Goal: Complete application form: Complete application form

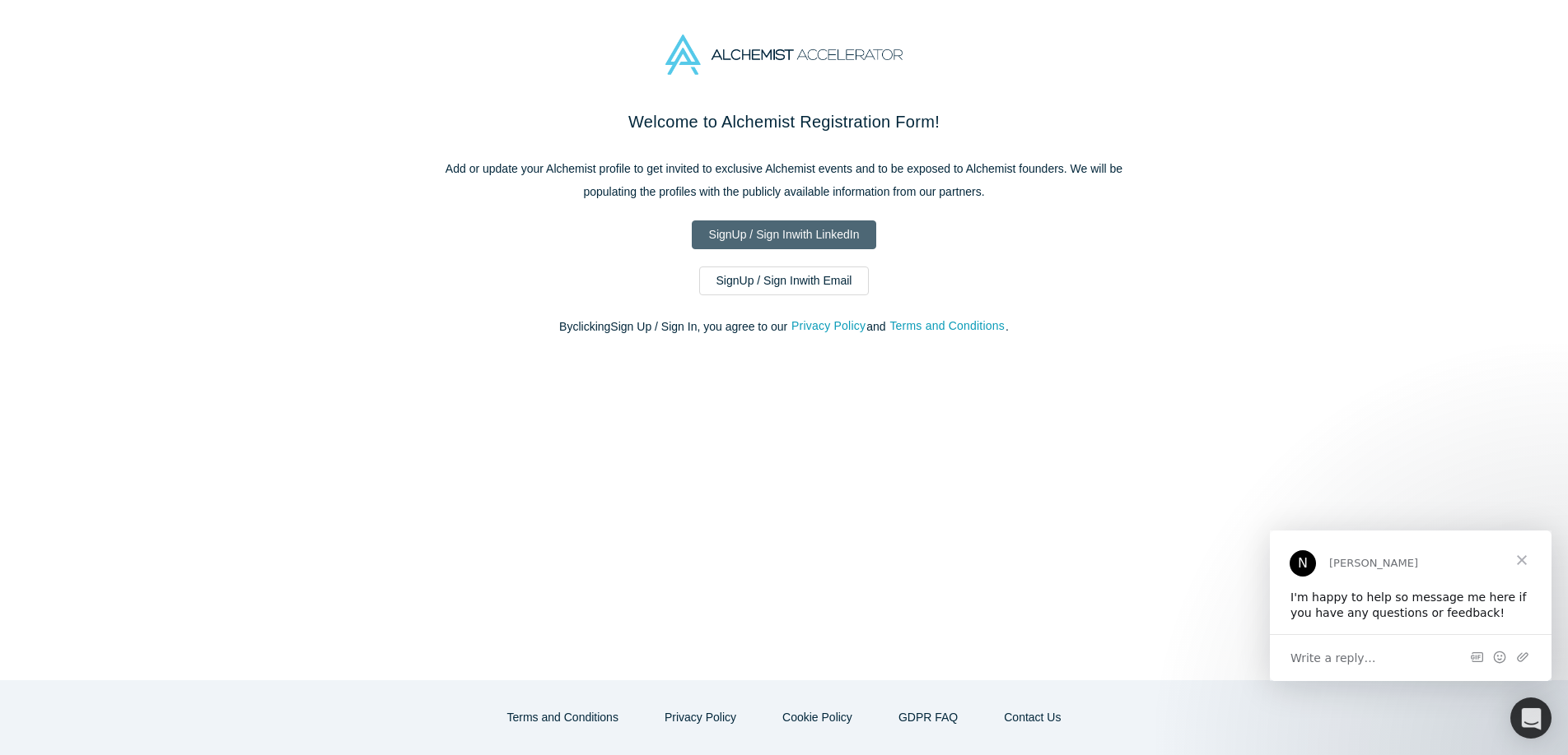
click at [740, 267] on link "Sign Up / Sign In with Email" at bounding box center [784, 281] width 170 height 28
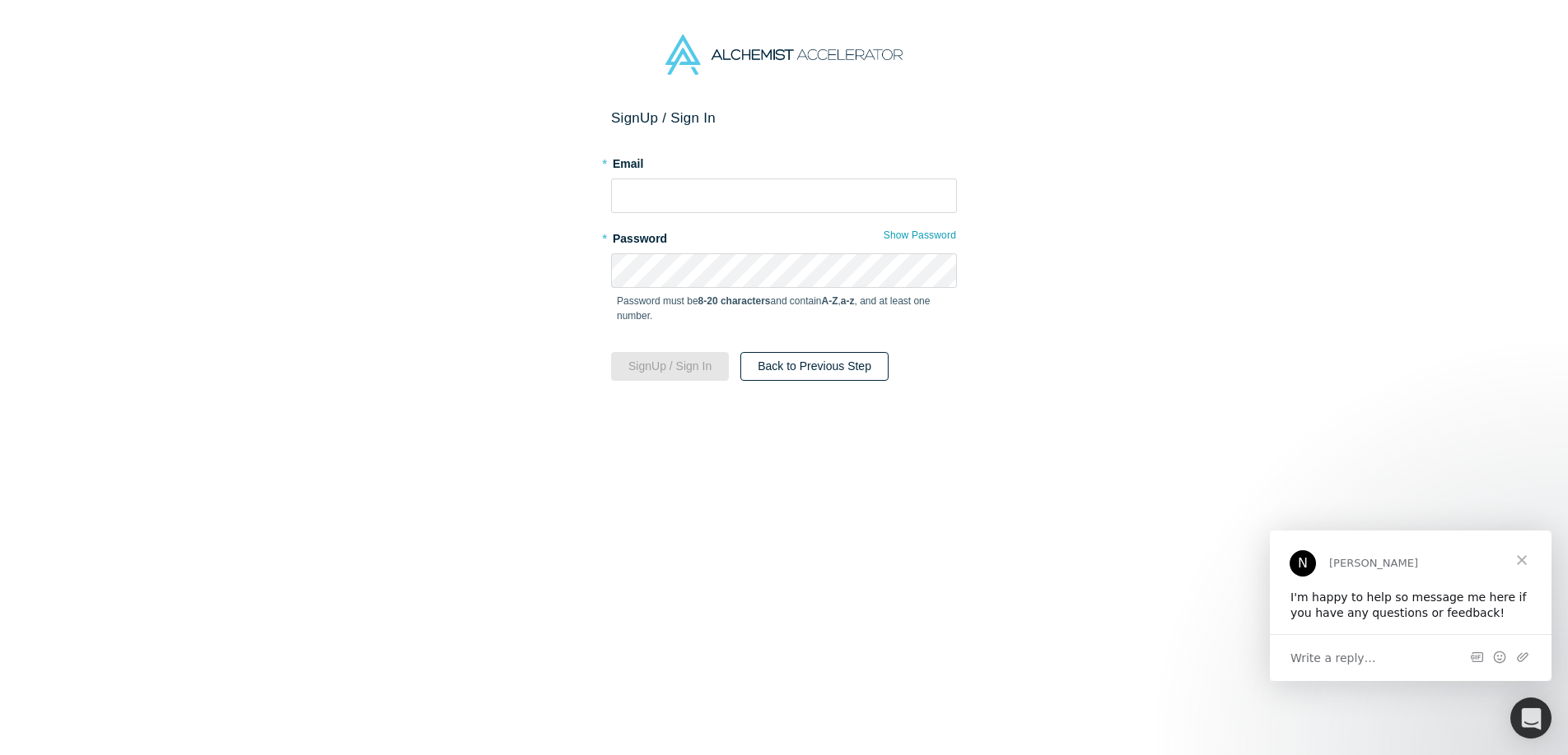
click at [783, 362] on button "Back to Previous Step" at bounding box center [814, 366] width 148 height 28
